Goal: Navigation & Orientation: Find specific page/section

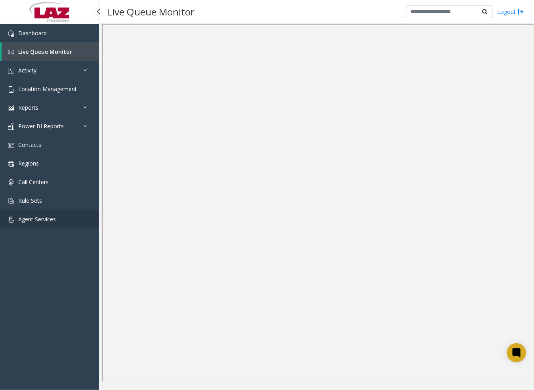
click at [47, 219] on span "Agent Services" at bounding box center [37, 220] width 38 height 8
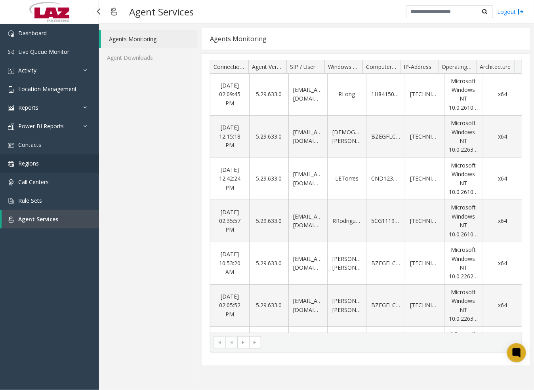
click at [33, 166] on span "Regions" at bounding box center [28, 164] width 21 height 8
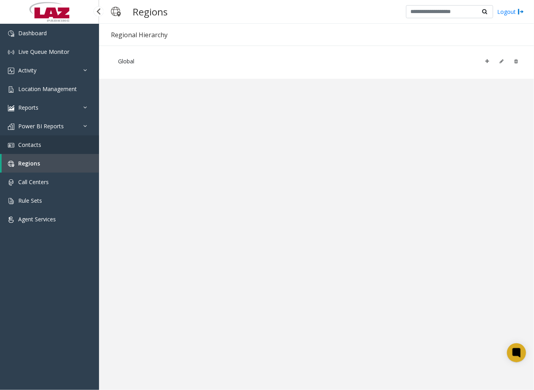
click at [44, 144] on link "Contacts" at bounding box center [49, 144] width 99 height 19
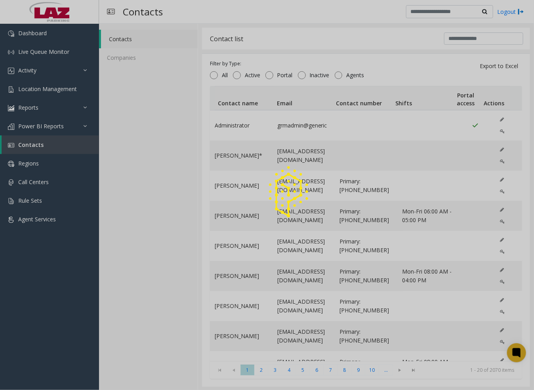
click at [464, 37] on div at bounding box center [267, 195] width 534 height 390
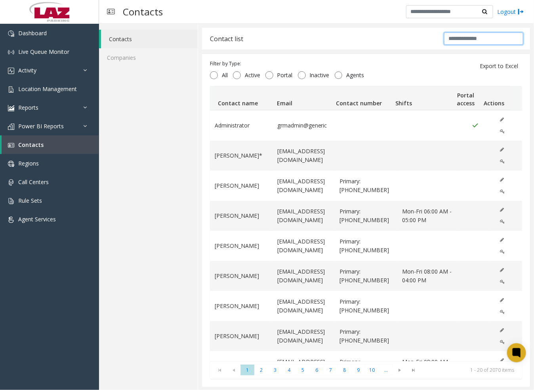
drag, startPoint x: 460, startPoint y: 38, endPoint x: 472, endPoint y: 41, distance: 12.7
click at [460, 38] on input "text" at bounding box center [483, 38] width 79 height 12
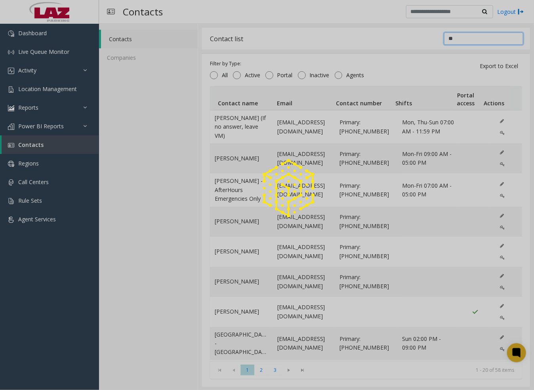
type input "*"
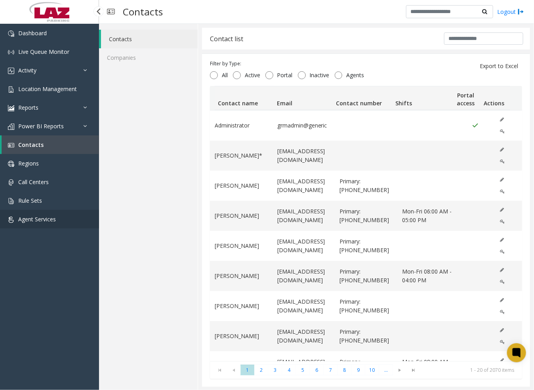
click at [36, 221] on span "Agent Services" at bounding box center [37, 220] width 38 height 8
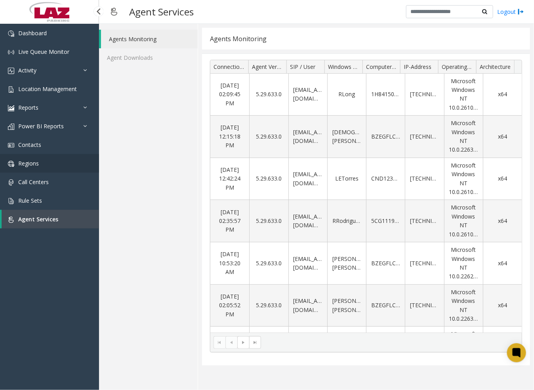
click at [23, 161] on span "Regions" at bounding box center [28, 164] width 21 height 8
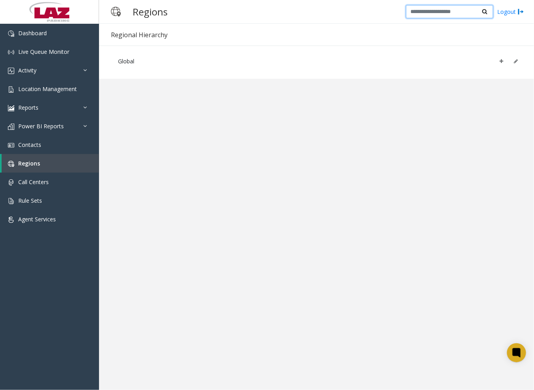
click at [430, 12] on input "text" at bounding box center [449, 11] width 87 height 13
click at [454, 8] on input "text" at bounding box center [449, 11] width 87 height 13
type input "********"
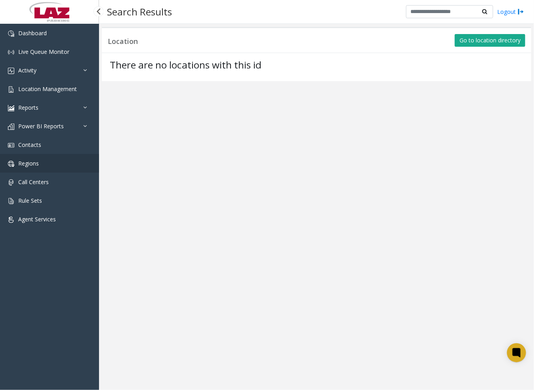
click at [39, 163] on link "Regions" at bounding box center [49, 163] width 99 height 19
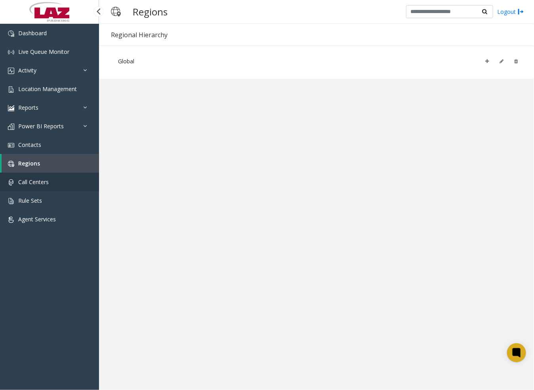
click at [38, 183] on span "Call Centers" at bounding box center [33, 182] width 31 height 8
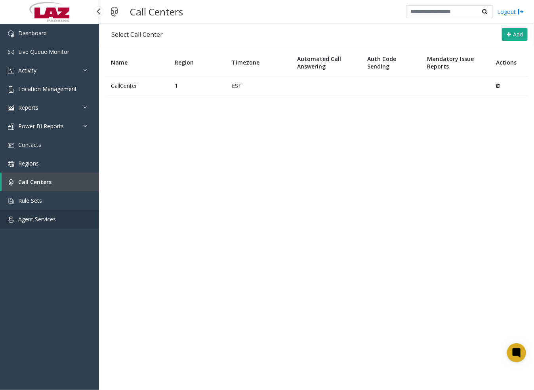
click at [38, 218] on span "Agent Services" at bounding box center [37, 220] width 38 height 8
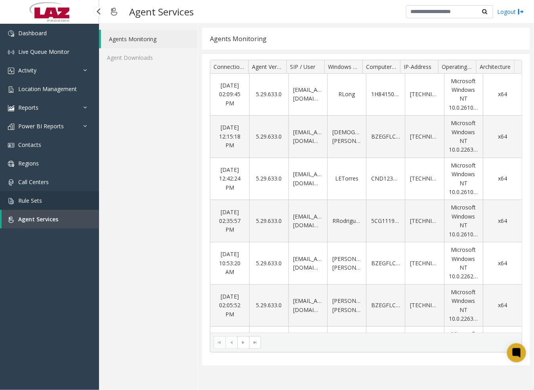
click at [38, 200] on span "Rule Sets" at bounding box center [30, 201] width 24 height 8
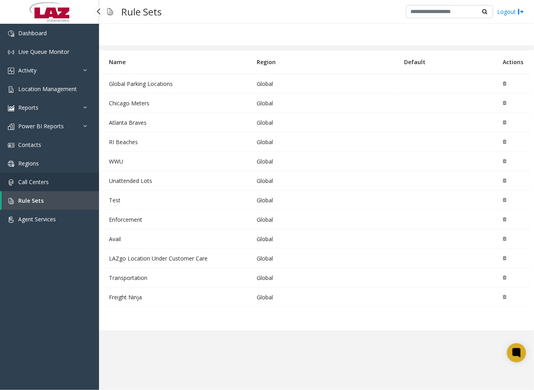
click at [52, 180] on link "Call Centers" at bounding box center [49, 182] width 99 height 19
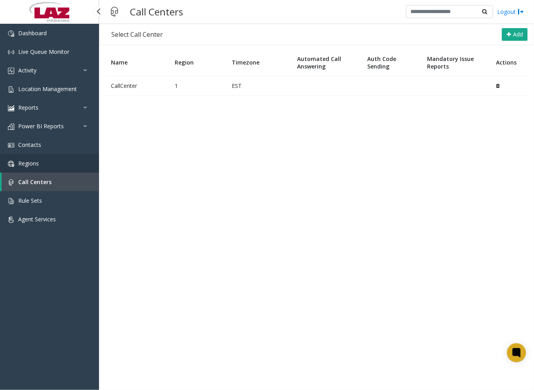
click at [49, 163] on link "Regions" at bounding box center [49, 163] width 99 height 19
